Goal: Information Seeking & Learning: Find specific fact

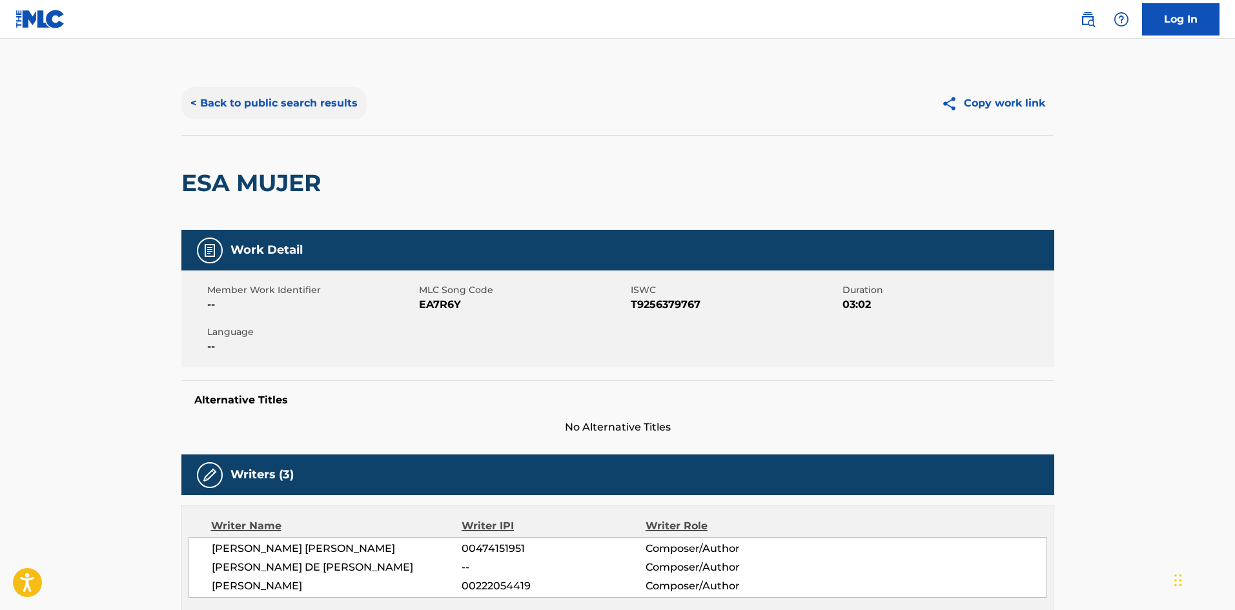
click at [334, 102] on button "< Back to public search results" at bounding box center [273, 103] width 185 height 32
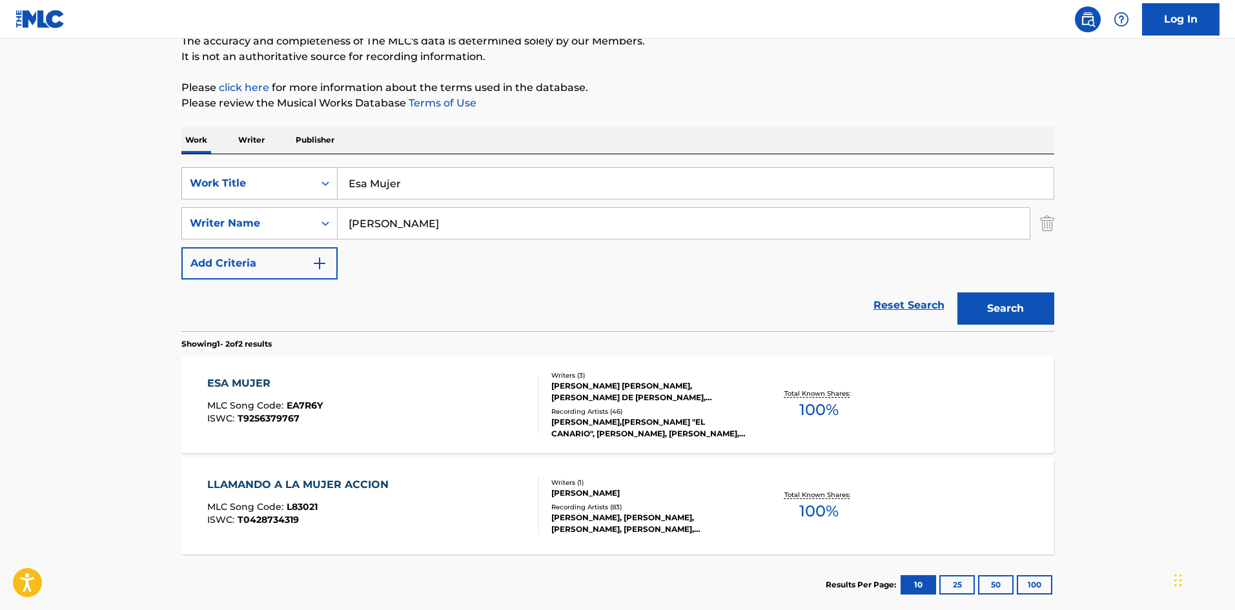
drag, startPoint x: 434, startPoint y: 185, endPoint x: 227, endPoint y: 181, distance: 207.8
click at [227, 181] on div "SearchWithCriteria9b06aab9-3b9c-4454-979e-2e2e988037fd Work Title Esa Mujer" at bounding box center [617, 183] width 873 height 32
paste input "Can't Wait [PERSON_NAME]"
type input "Can't Wait [PERSON_NAME]"
drag, startPoint x: 631, startPoint y: 231, endPoint x: 114, endPoint y: 256, distance: 517.5
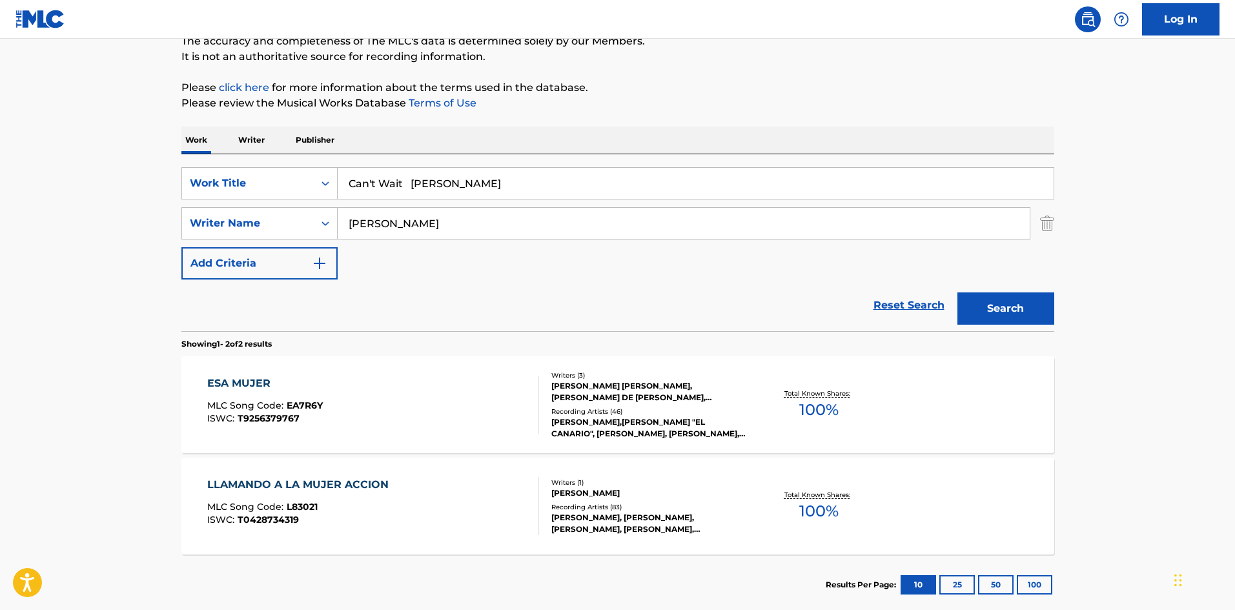
click at [114, 256] on main "The MLC Public Work Search The accuracy and completeness of The MLC's data is d…" at bounding box center [617, 270] width 1235 height 703
paste input "[PERSON_NAME]"
type input "[PERSON_NAME]"
drag, startPoint x: 412, startPoint y: 185, endPoint x: 734, endPoint y: 165, distance: 323.3
click at [734, 165] on div "SearchWithCriteria9b06aab9-3b9c-4454-979e-2e2e988037fd Work Title Can't Wait [P…" at bounding box center [617, 242] width 873 height 177
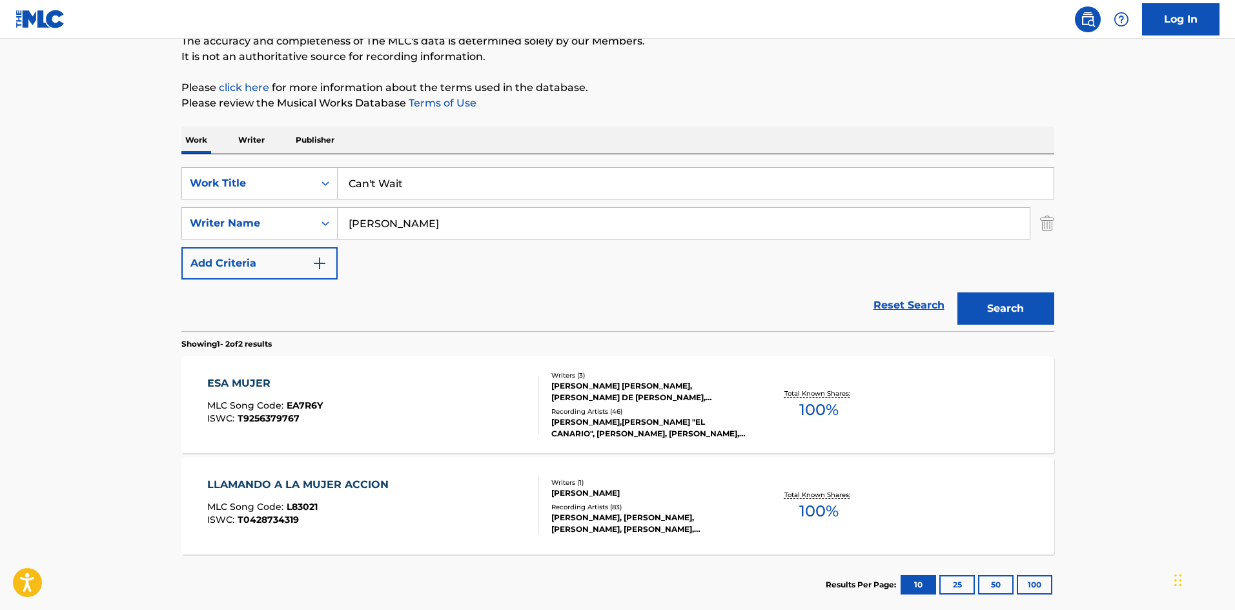
type input "Can't Wait"
click at [957, 292] on button "Search" at bounding box center [1005, 308] width 97 height 32
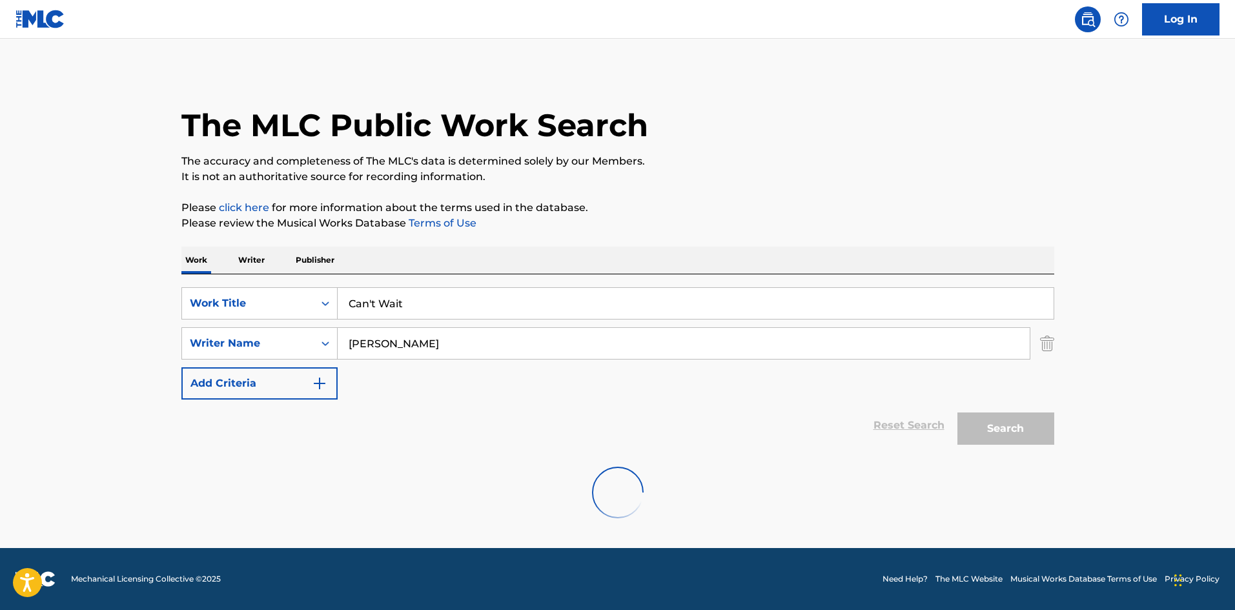
scroll to position [0, 0]
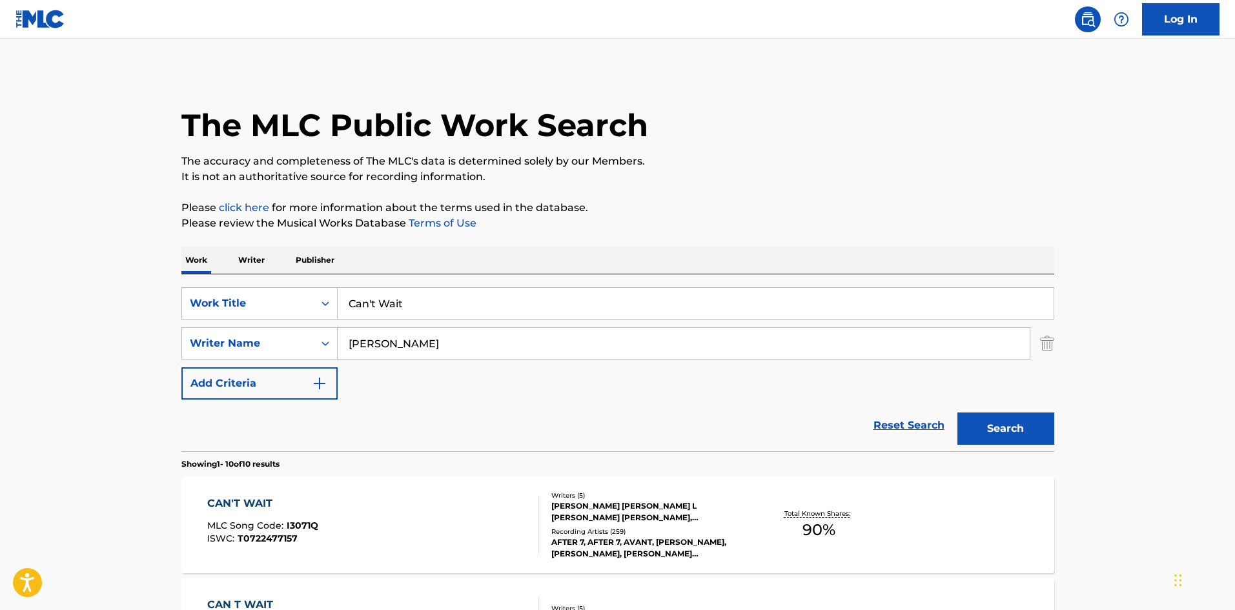
click at [639, 505] on div "[PERSON_NAME] [PERSON_NAME] L [PERSON_NAME] [PERSON_NAME], [PERSON_NAME], [PERS…" at bounding box center [648, 511] width 195 height 23
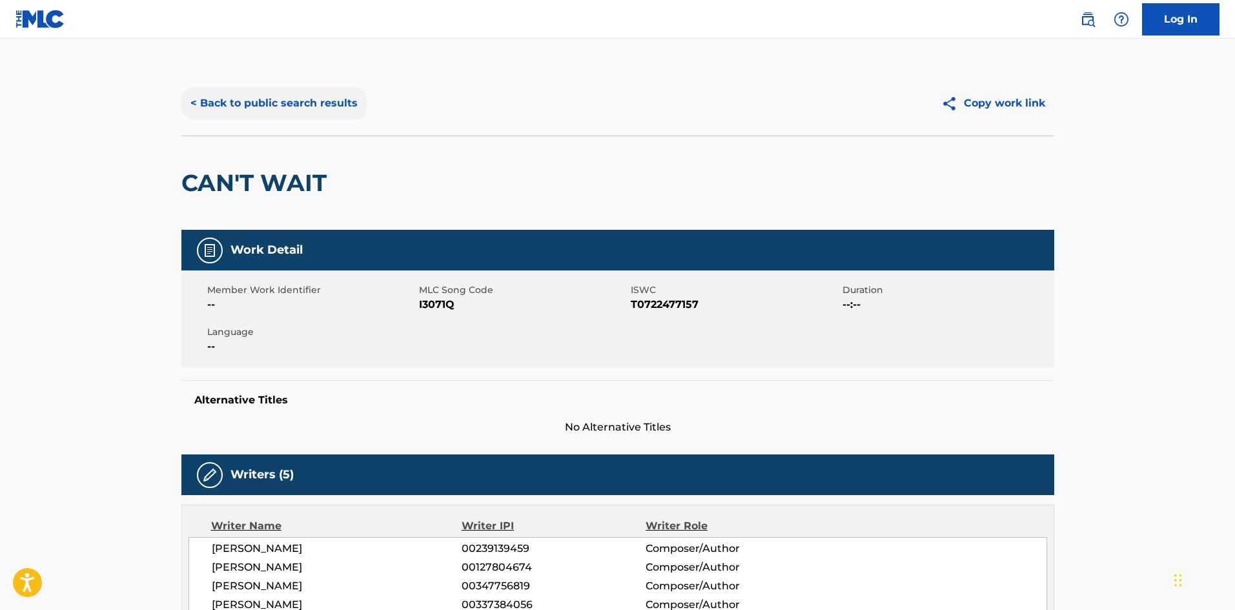
click at [334, 108] on button "< Back to public search results" at bounding box center [273, 103] width 185 height 32
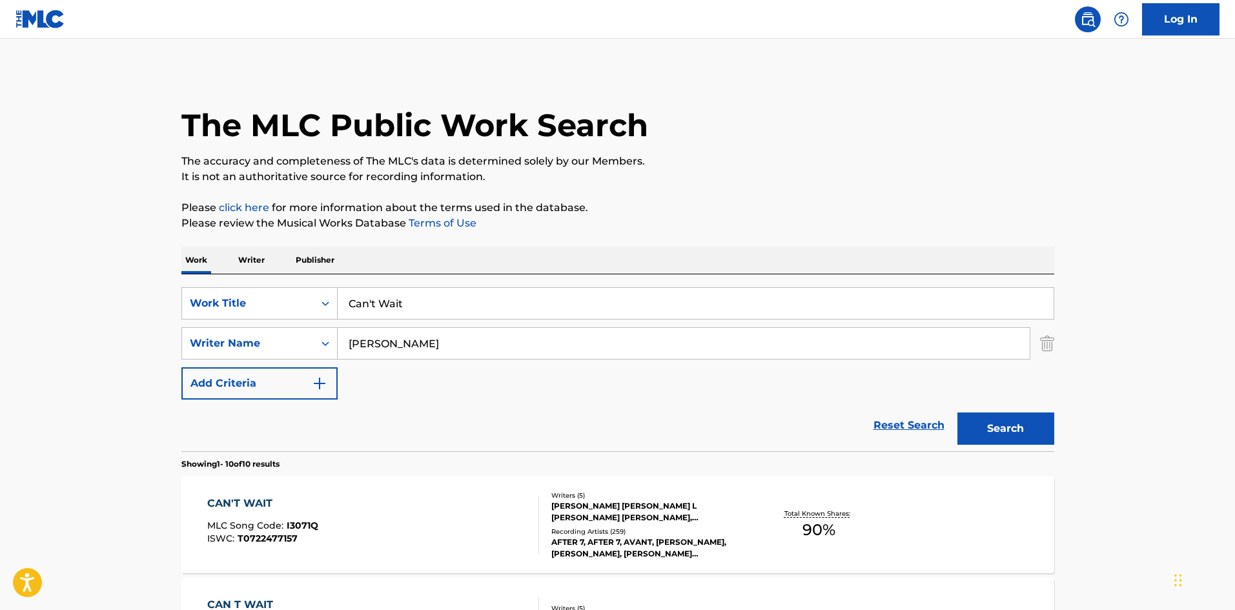
drag, startPoint x: 455, startPoint y: 343, endPoint x: 127, endPoint y: 334, distance: 328.0
paste input "[PERSON_NAME]"
type input "[PERSON_NAME]"
click at [957, 412] on button "Search" at bounding box center [1005, 428] width 97 height 32
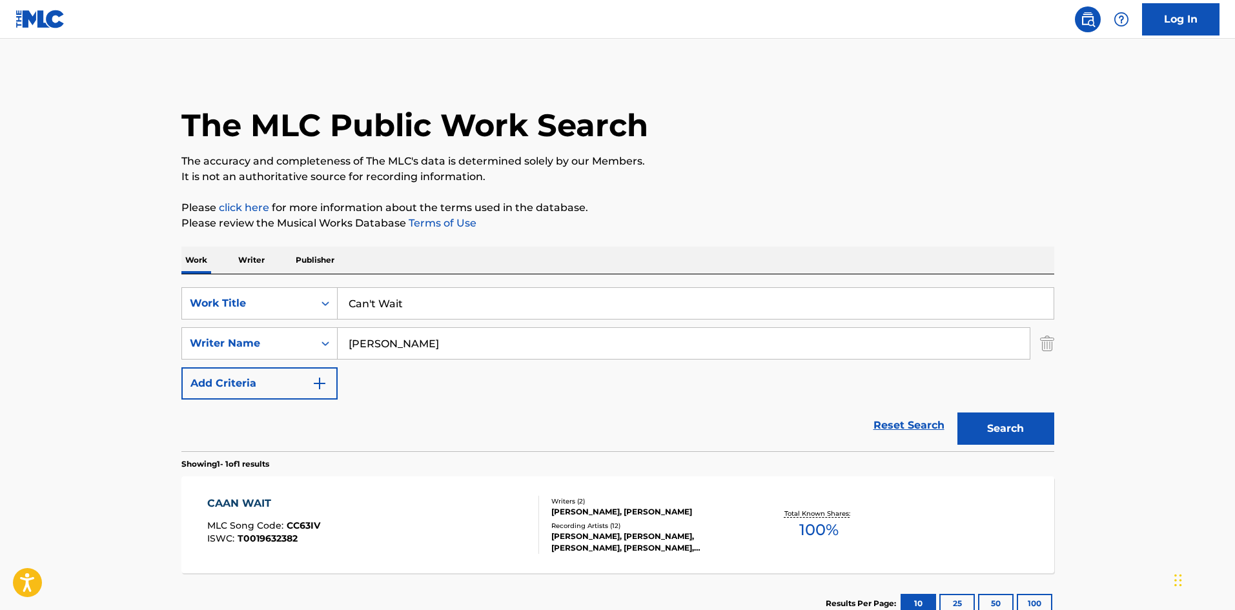
click at [608, 506] on div "Writers ( 2 )" at bounding box center [648, 501] width 195 height 10
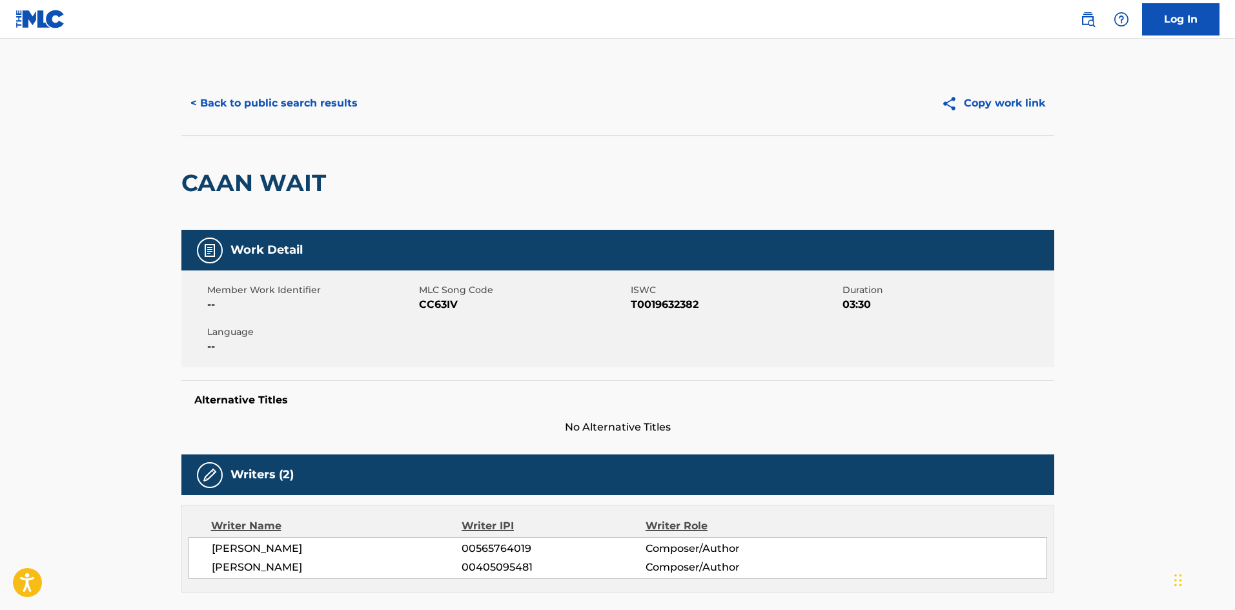
scroll to position [988, 0]
